Goal: Task Accomplishment & Management: Manage account settings

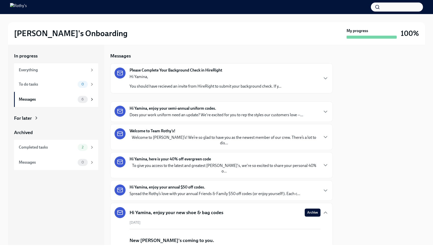
click at [402, 86] on div at bounding box center [382, 145] width 86 height 200
click at [73, 73] on div "Everything" at bounding box center [56, 70] width 84 height 14
click at [76, 85] on div "To do tasks 0" at bounding box center [56, 84] width 75 height 7
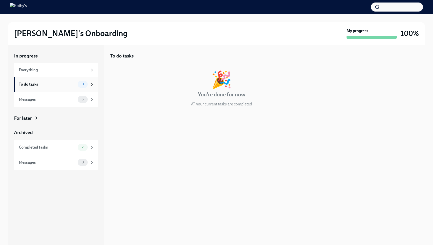
click at [76, 85] on div "To do tasks 0" at bounding box center [56, 84] width 75 height 7
click at [70, 99] on div "Messages" at bounding box center [47, 100] width 57 height 6
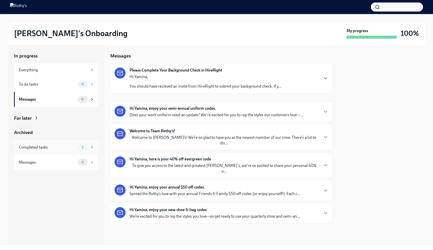
click at [66, 153] on div "Completed tasks 2" at bounding box center [56, 147] width 84 height 15
